Goal: Transaction & Acquisition: Purchase product/service

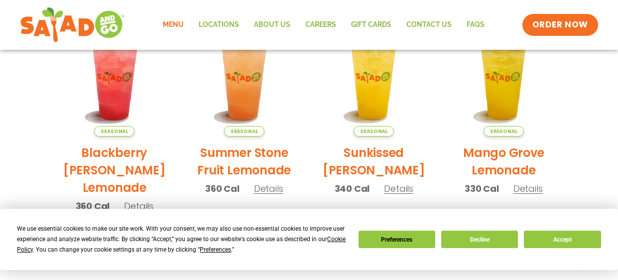
scroll to position [267, 0]
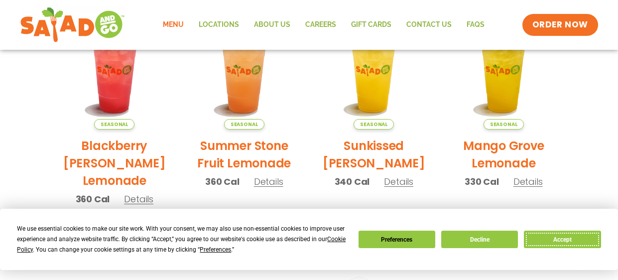
click at [551, 245] on button "Accept" at bounding box center [562, 238] width 77 height 17
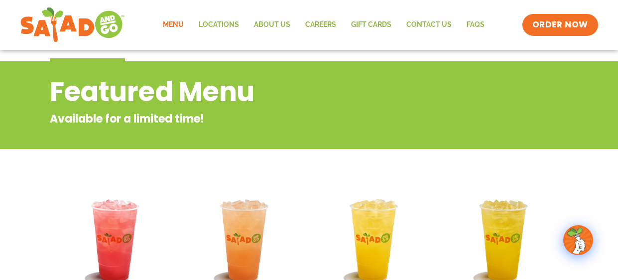
scroll to position [0, 0]
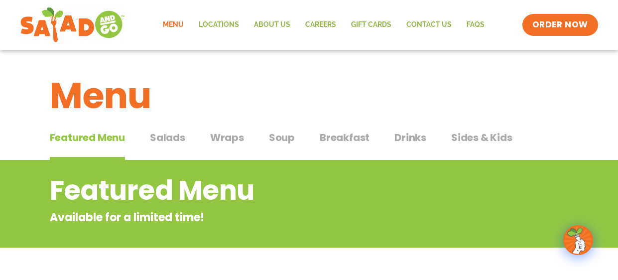
click at [195, 156] on div "Featured Menu Featured Menu Salads Salads Wraps Wraps Soup Soup Breakfast Break…" at bounding box center [309, 143] width 519 height 34
click at [179, 139] on span "Salads" at bounding box center [167, 137] width 35 height 15
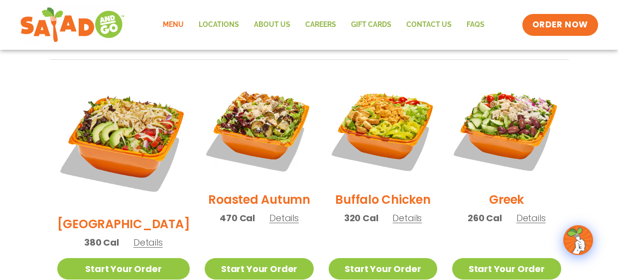
scroll to position [499, 0]
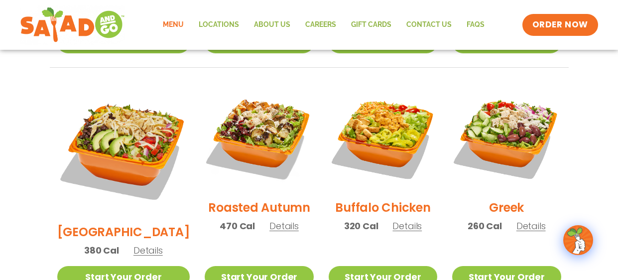
click at [372, 199] on h2 "Buffalo Chicken" at bounding box center [382, 207] width 95 height 17
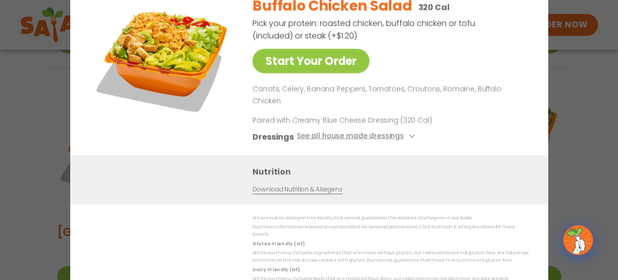
click at [560, 92] on div "Start Your Order Buffalo Chicken Salad 320 Cal Pick your protein: roasted chick…" at bounding box center [309, 140] width 618 height 280
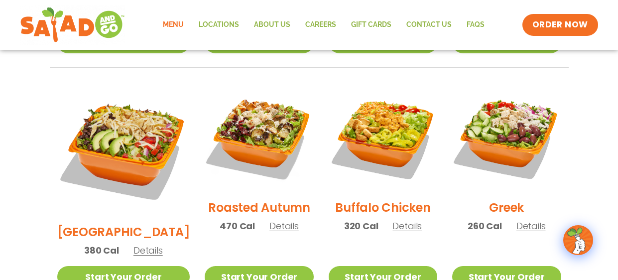
click at [617, 100] on section "Salads Our house-made dressings make our huge portions even more delicious. Goo…" at bounding box center [309, 98] width 618 height 875
drag, startPoint x: 617, startPoint y: 105, endPoint x: 617, endPoint y: 169, distance: 63.7
click at [617, 169] on section "Salads Our house-made dressings make our huge portions even more delicious. Goo…" at bounding box center [309, 98] width 618 height 875
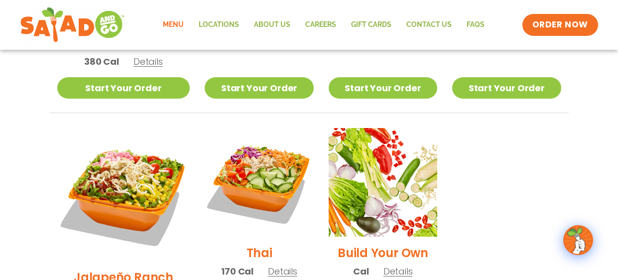
drag, startPoint x: 617, startPoint y: 169, endPoint x: 617, endPoint y: 213, distance: 44.3
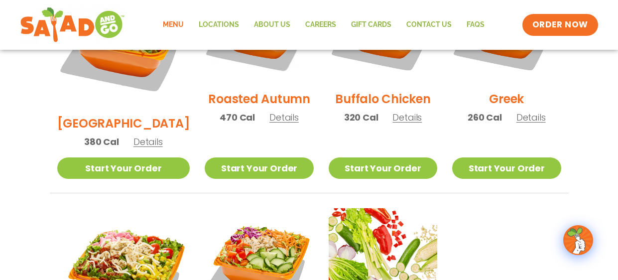
drag, startPoint x: 617, startPoint y: 213, endPoint x: 617, endPoint y: 195, distance: 18.4
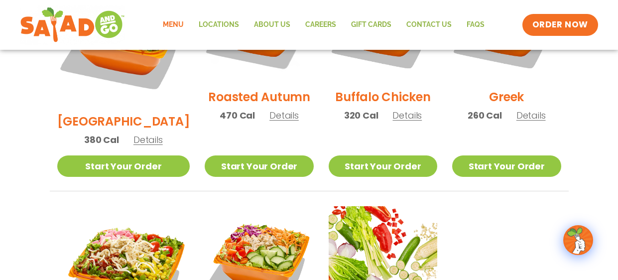
drag, startPoint x: 617, startPoint y: 209, endPoint x: 617, endPoint y: 217, distance: 8.5
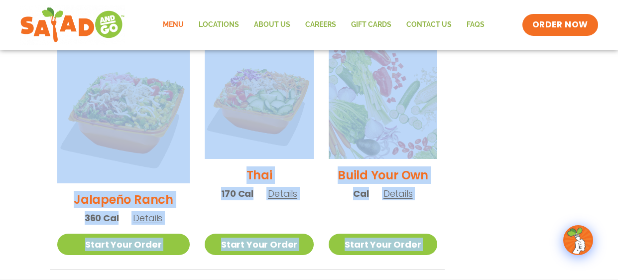
scroll to position [761, 0]
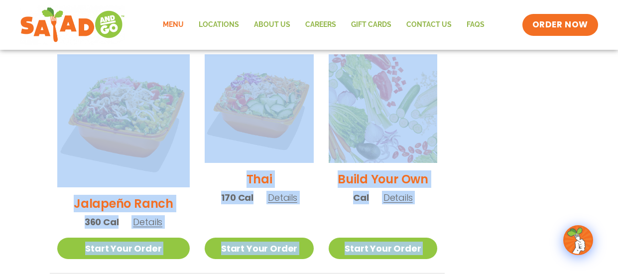
drag, startPoint x: 616, startPoint y: 183, endPoint x: 616, endPoint y: 219, distance: 35.8
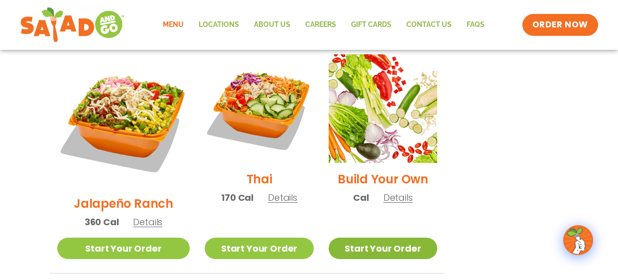
click at [388, 237] on link "Start Your Order" at bounding box center [382, 247] width 108 height 21
